Goal: Task Accomplishment & Management: Manage account settings

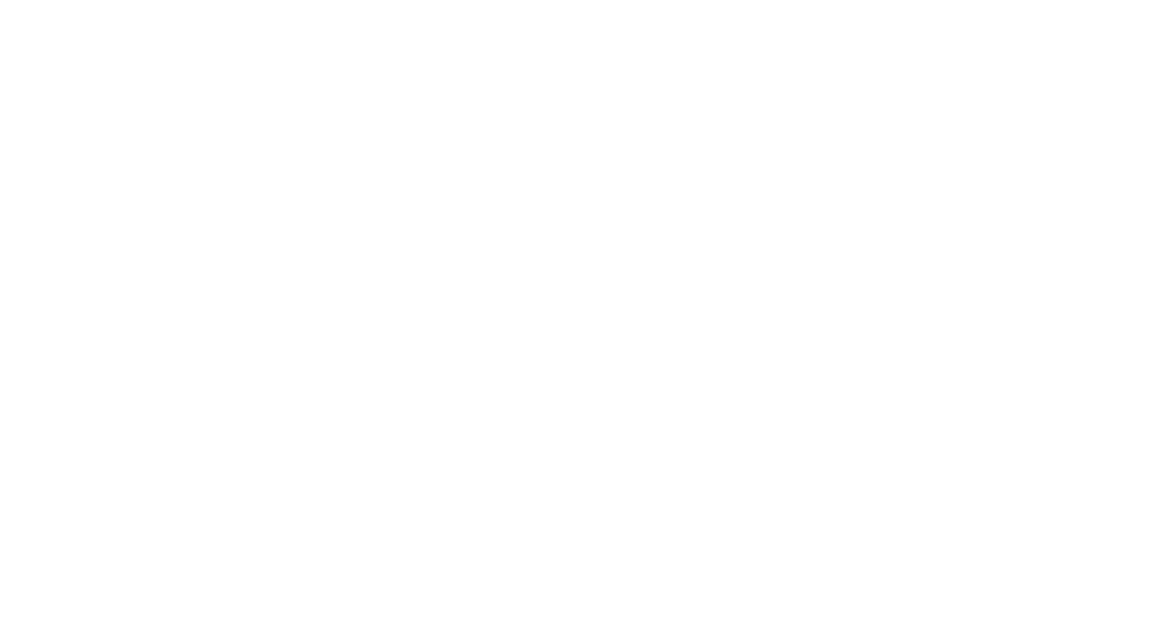
drag, startPoint x: 893, startPoint y: 250, endPoint x: 896, endPoint y: 243, distance: 8.1
click at [893, 250] on body at bounding box center [577, 310] width 1155 height 621
